Goal: Information Seeking & Learning: Understand process/instructions

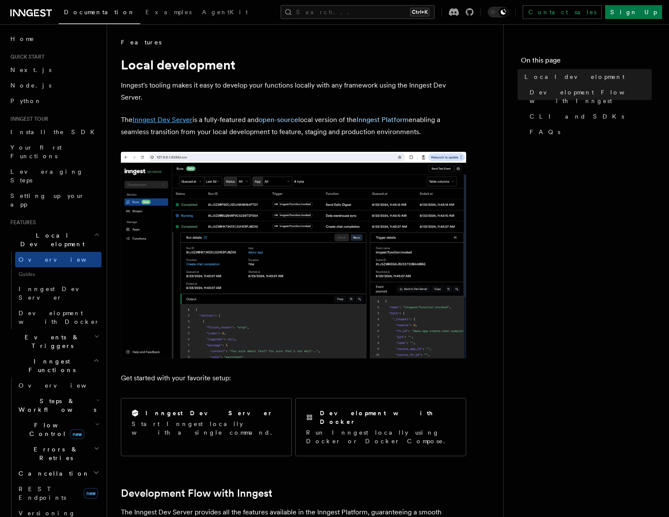
click at [178, 117] on link "Inngest Dev Server" at bounding box center [162, 120] width 60 height 8
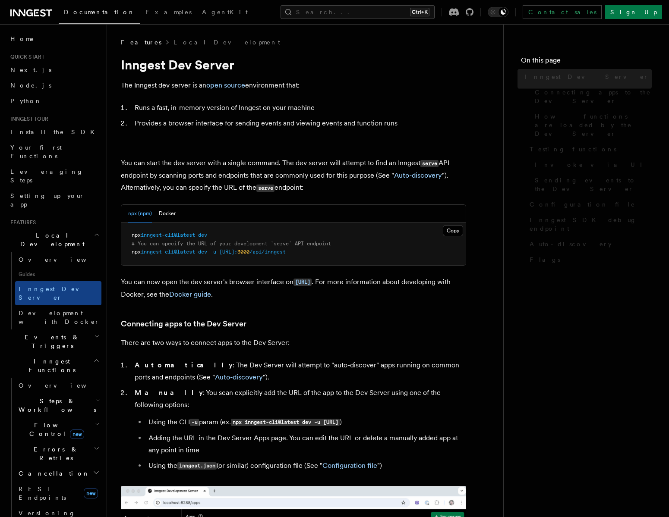
scroll to position [28, 0]
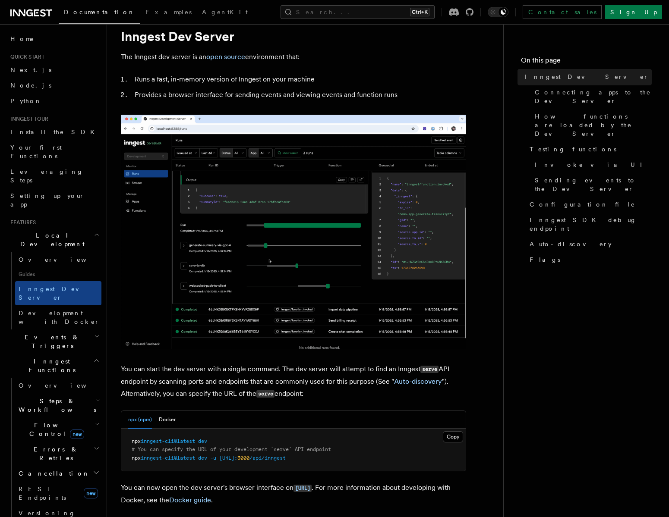
click at [229, 209] on img at bounding box center [293, 232] width 345 height 235
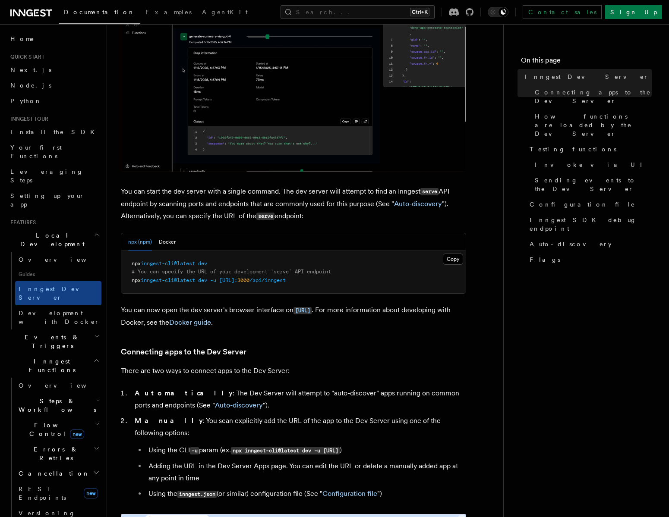
scroll to position [211, 0]
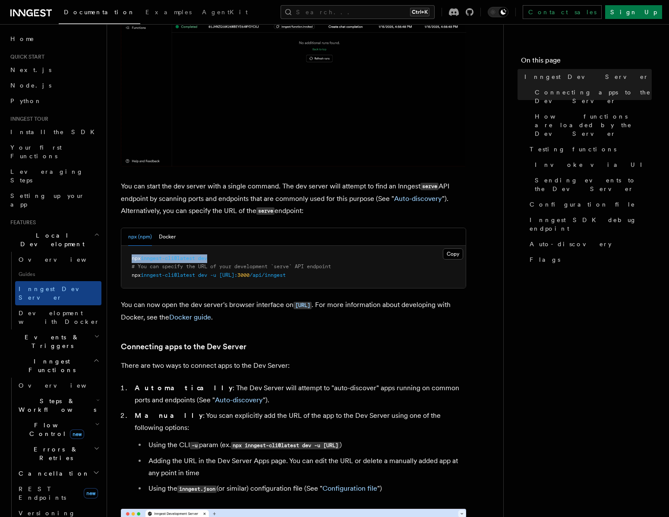
drag, startPoint x: 215, startPoint y: 255, endPoint x: 120, endPoint y: 256, distance: 94.9
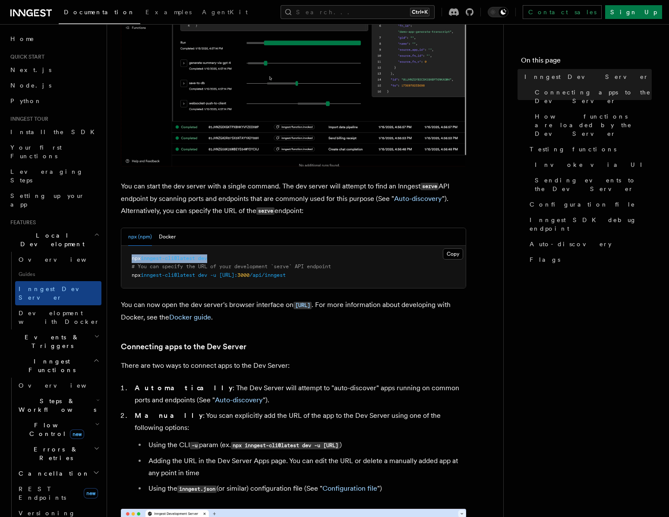
copy span "npx inngest-cli@latest dev"
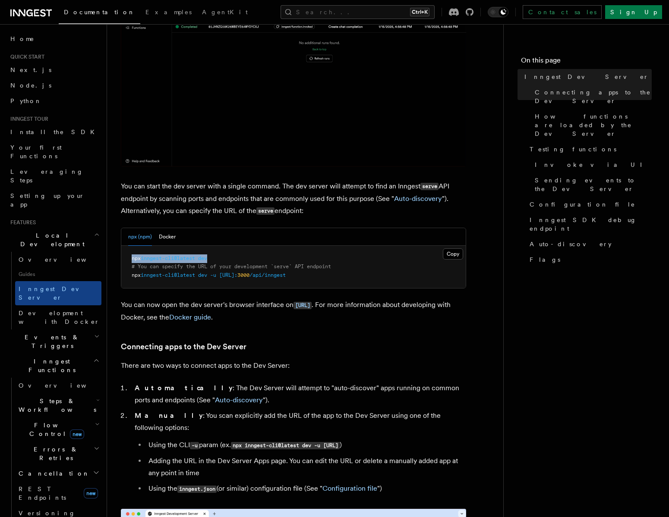
click at [220, 261] on pre "npx inngest-cli@latest dev # You can specify the URL of your development `serve…" at bounding box center [293, 267] width 344 height 43
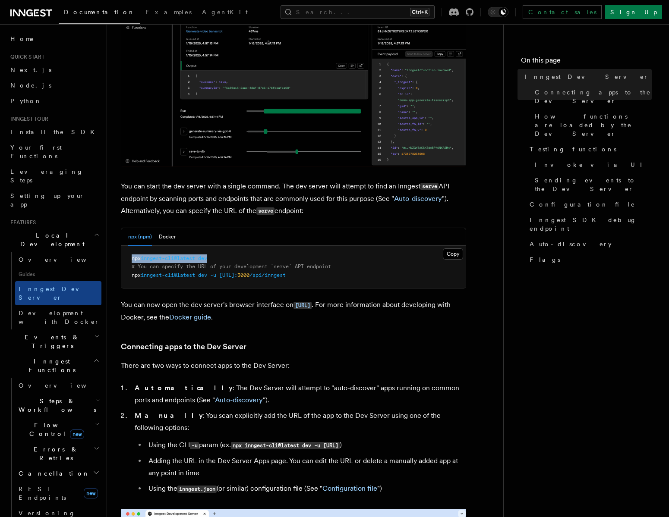
drag, startPoint x: 225, startPoint y: 260, endPoint x: 132, endPoint y: 257, distance: 92.8
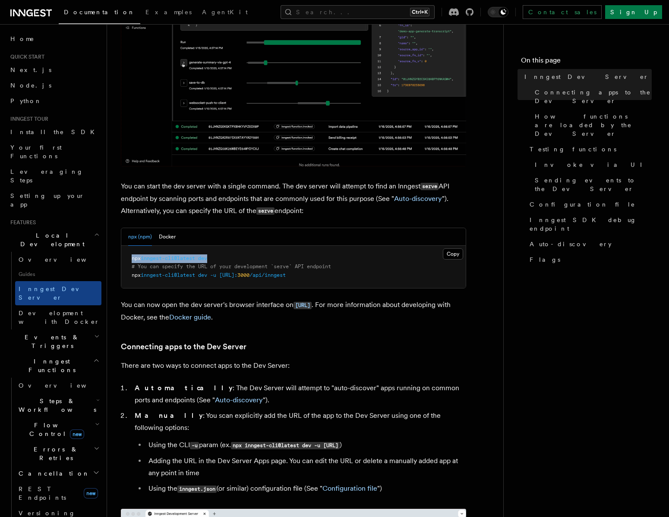
click at [132, 257] on pre "npx inngest-cli@latest dev # You can specify the URL of your development `serve…" at bounding box center [293, 267] width 344 height 43
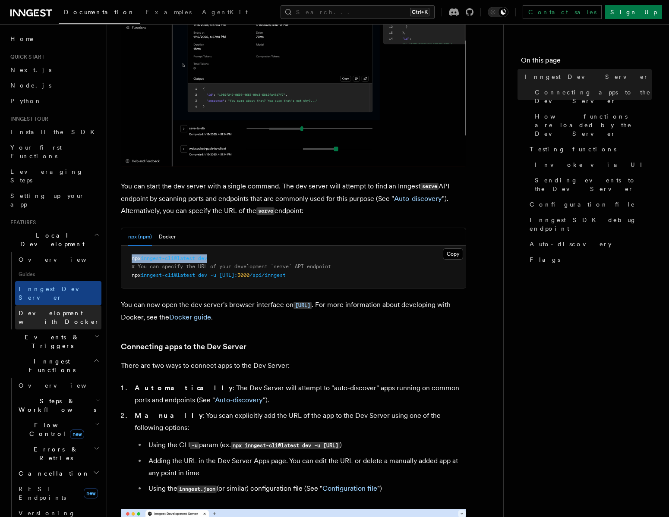
copy span "npx inngest-cli@latest dev"
